Goal: Task Accomplishment & Management: Manage account settings

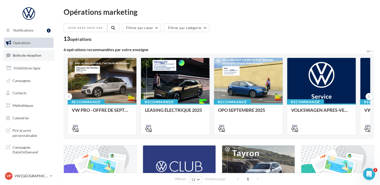
click at [27, 55] on span "Boîte de réception" at bounding box center [27, 55] width 29 height 4
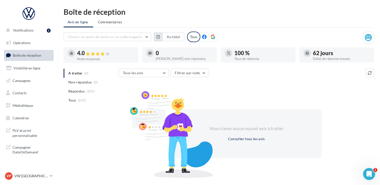
click at [157, 37] on icon "button" at bounding box center [159, 37] width 4 height 4
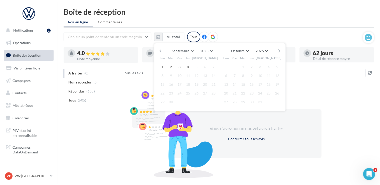
click at [159, 49] on button "button" at bounding box center [160, 50] width 4 height 7
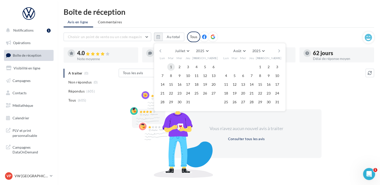
click at [170, 67] on button "1" at bounding box center [171, 67] width 8 height 8
click at [280, 51] on button "button" at bounding box center [279, 50] width 4 height 7
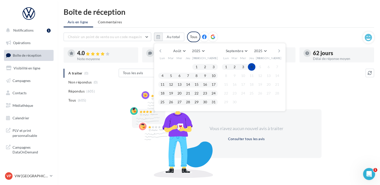
click at [251, 66] on button "4" at bounding box center [252, 67] width 8 height 8
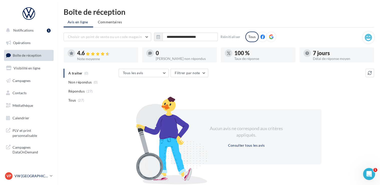
click at [33, 175] on p "VW [GEOGRAPHIC_DATA] 20" at bounding box center [31, 175] width 33 height 5
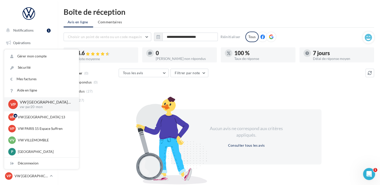
click at [226, 120] on div "Aucun avis ne correspond aux critères appliqués. Consulter tous les avis" at bounding box center [246, 136] width 150 height 55
